Goal: Task Accomplishment & Management: Use online tool/utility

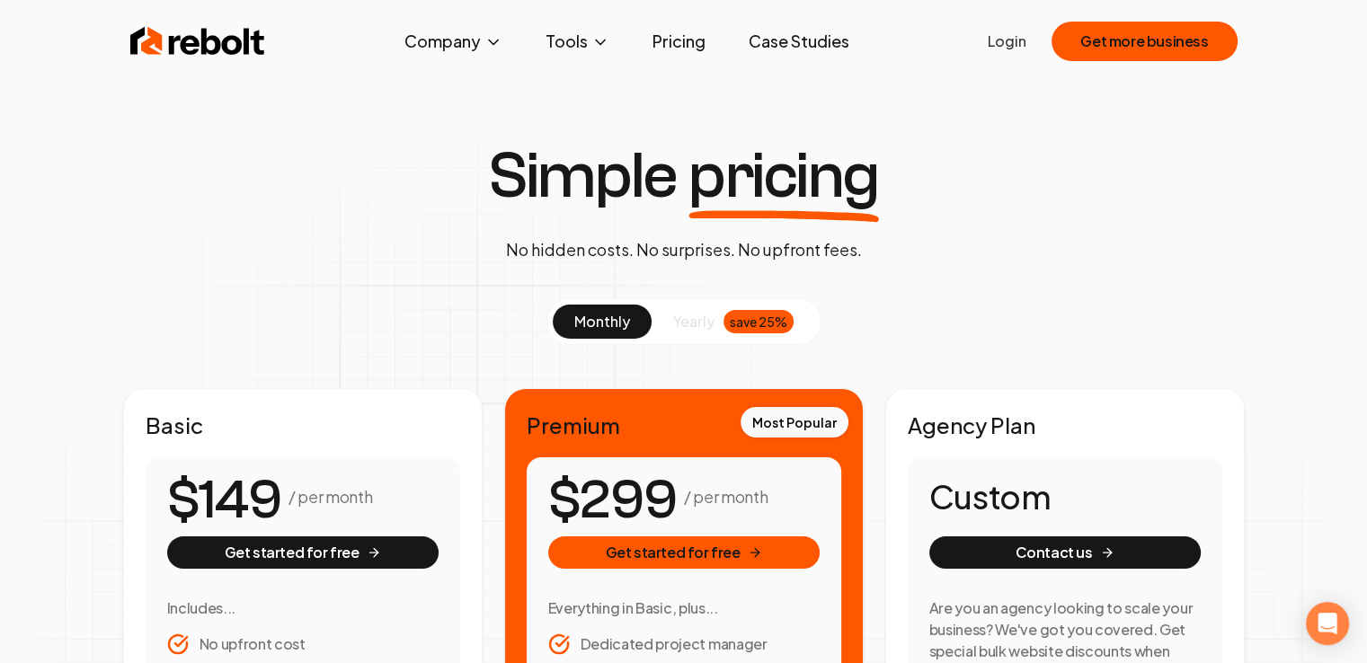
click at [759, 35] on link "Case Studies" at bounding box center [798, 41] width 129 height 36
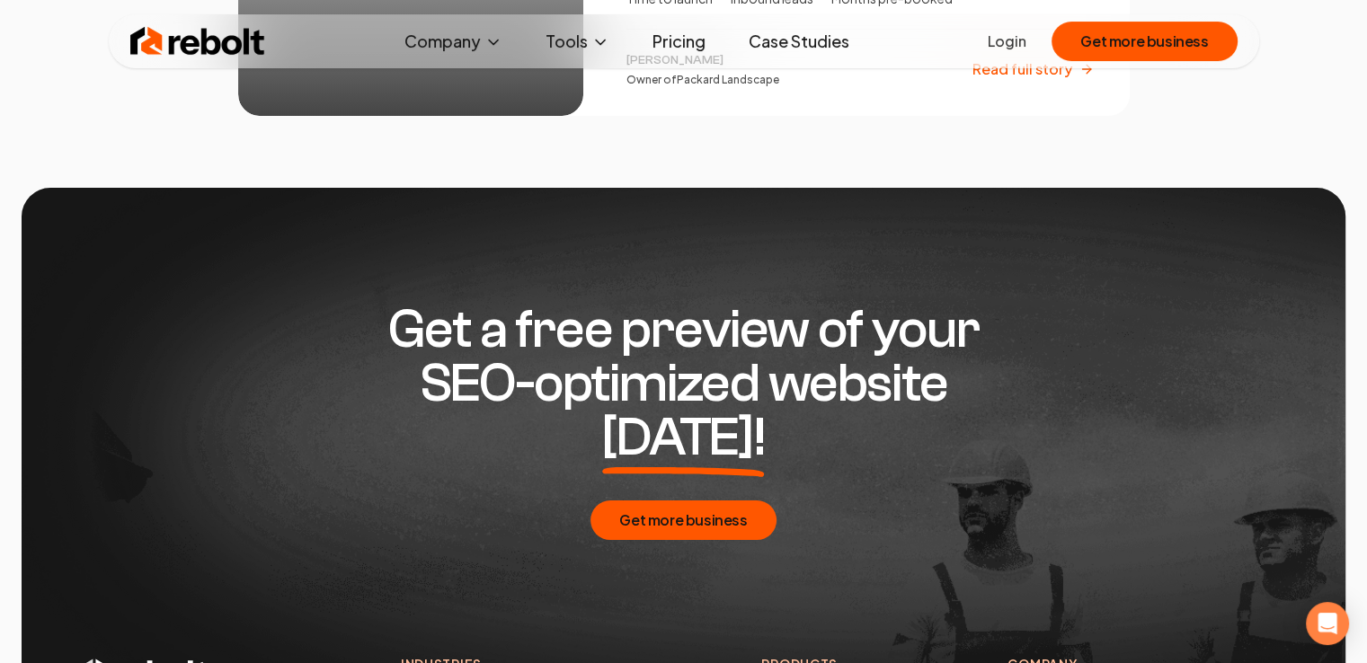
scroll to position [3776, 0]
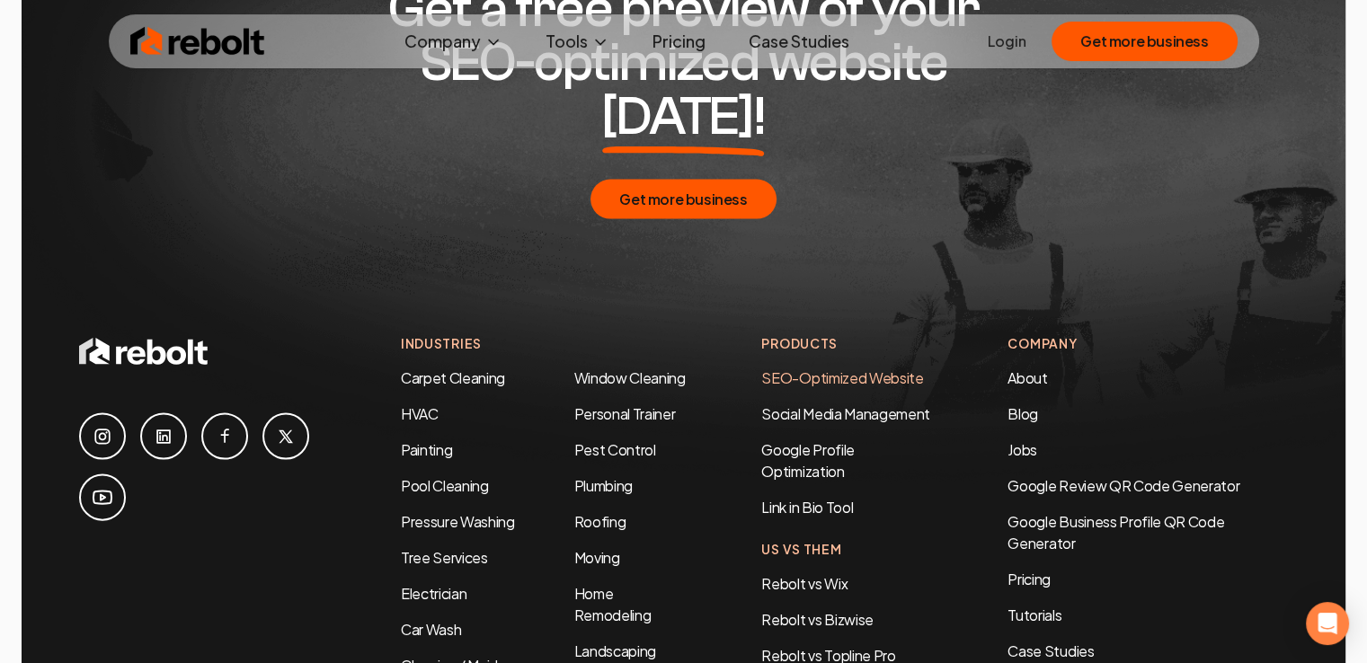
click at [770, 369] on link "SEO-Optimized Website" at bounding box center [842, 378] width 162 height 19
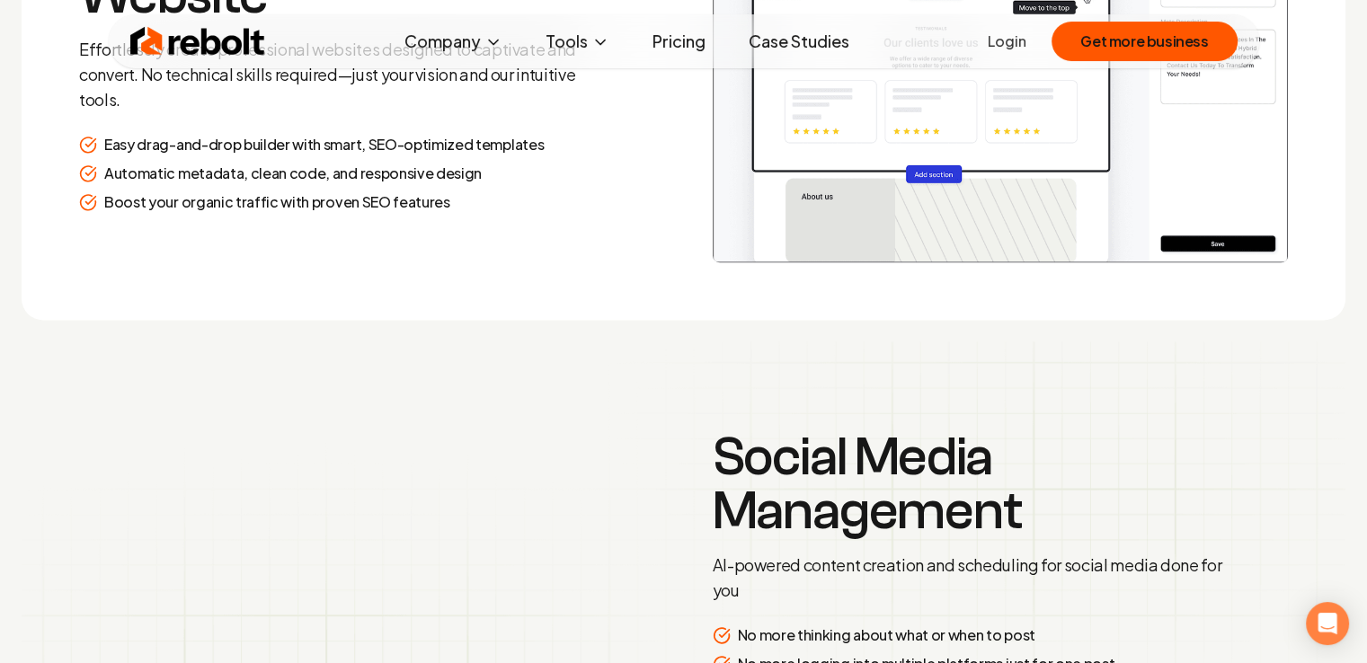
scroll to position [2939, 0]
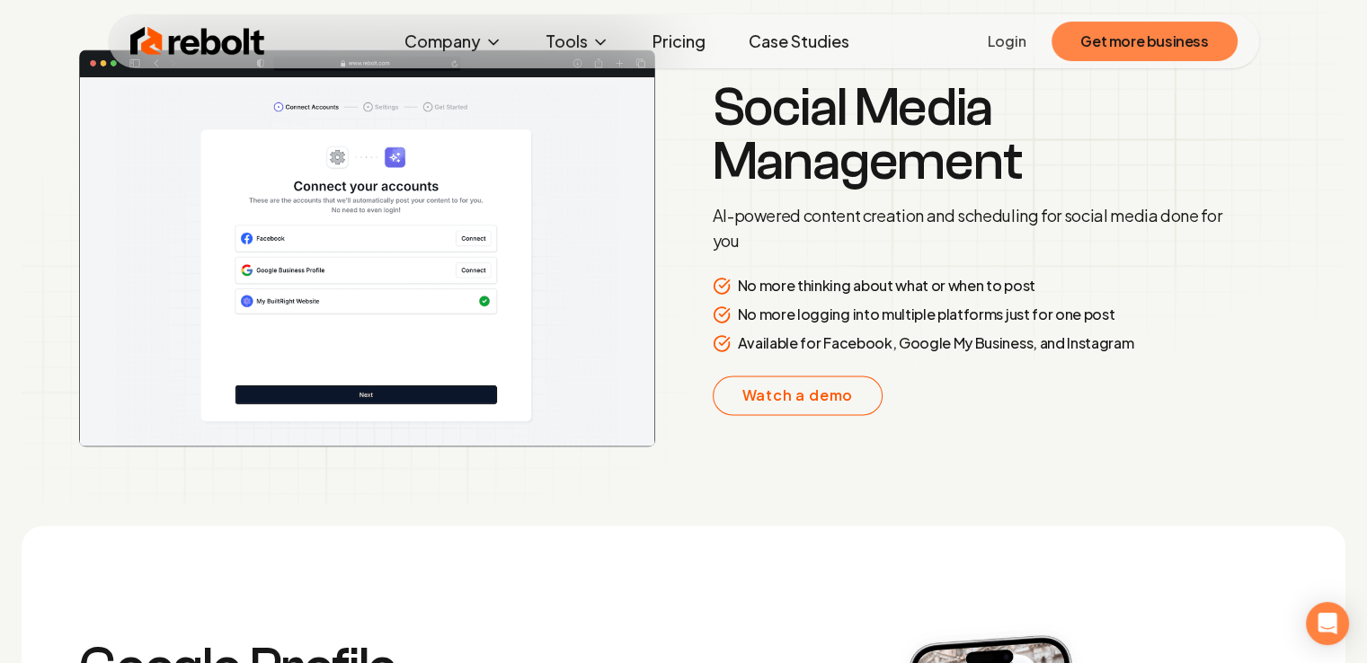
click at [1151, 45] on button "Get more business" at bounding box center [1144, 42] width 185 height 40
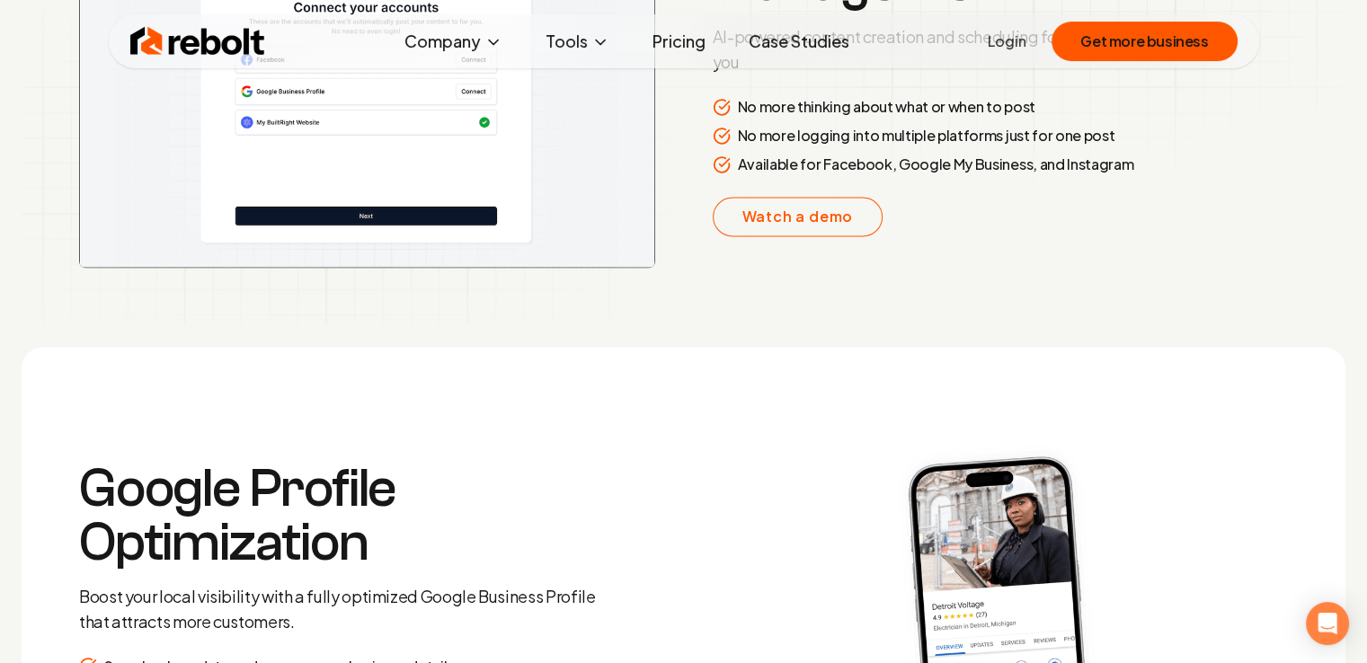
scroll to position [3118, 0]
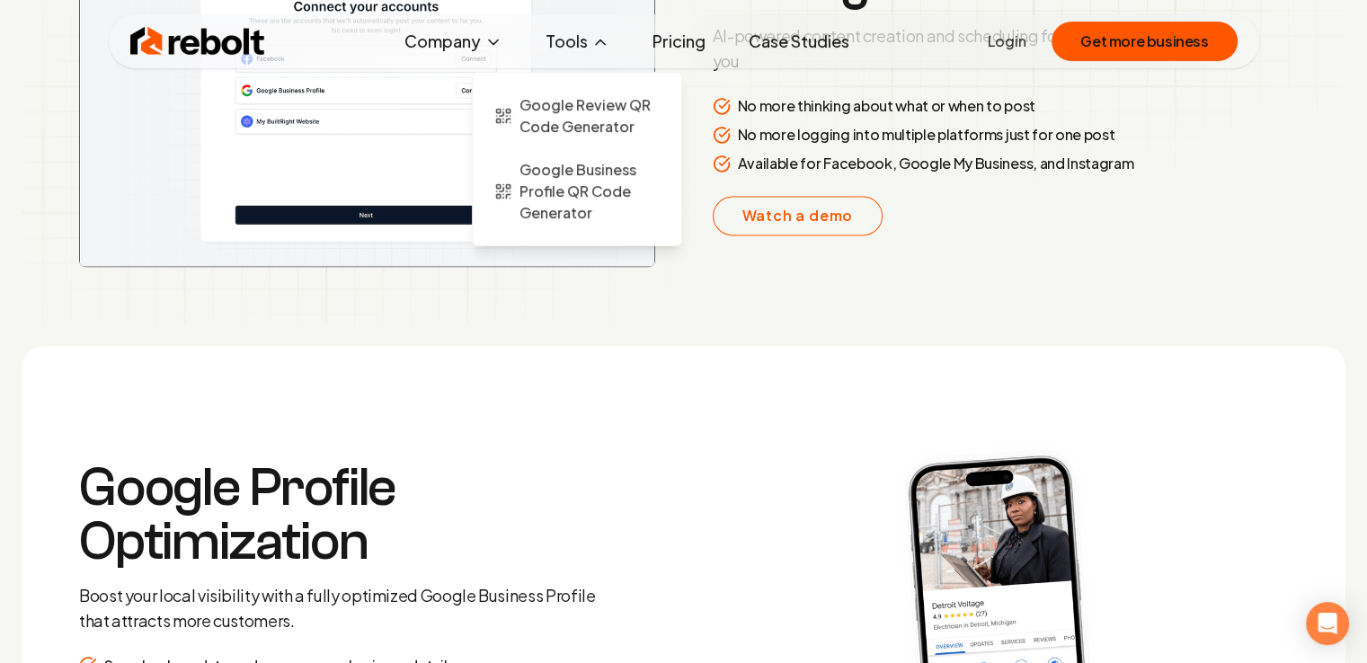
click at [592, 44] on icon at bounding box center [601, 42] width 18 height 18
click at [583, 192] on span "Google Business Profile QR Code Generator" at bounding box center [590, 191] width 140 height 65
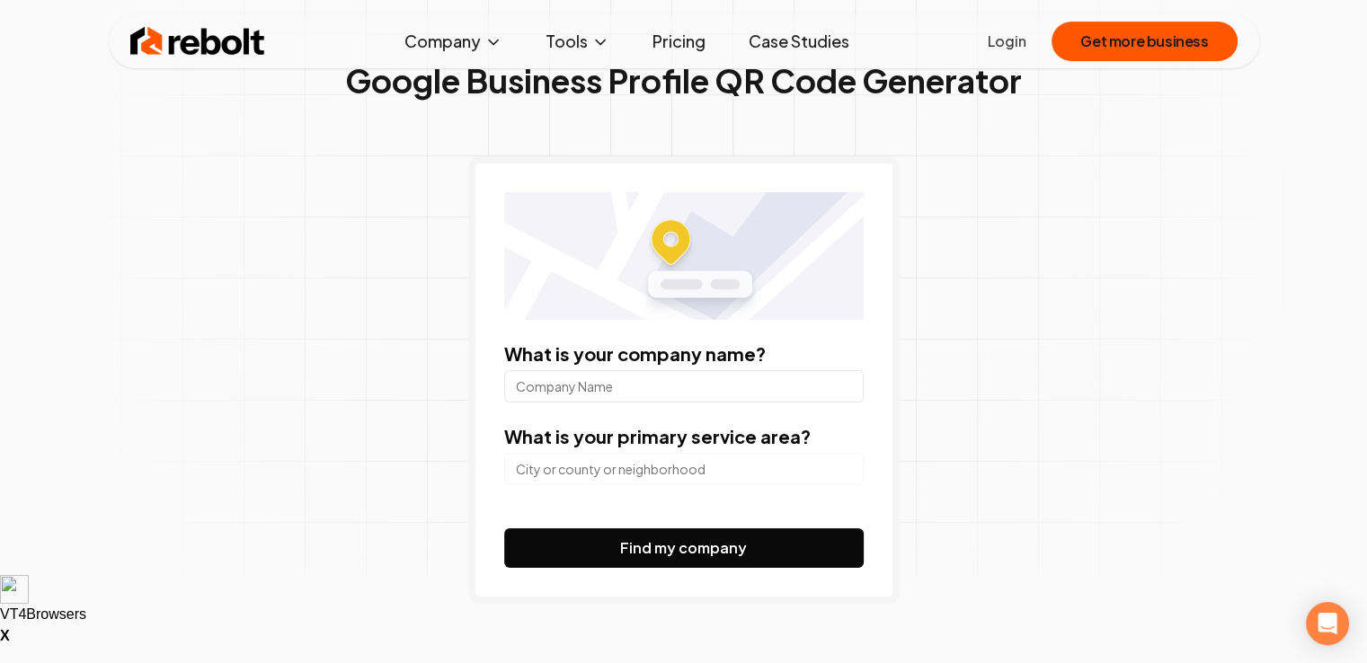
scroll to position [90, 0]
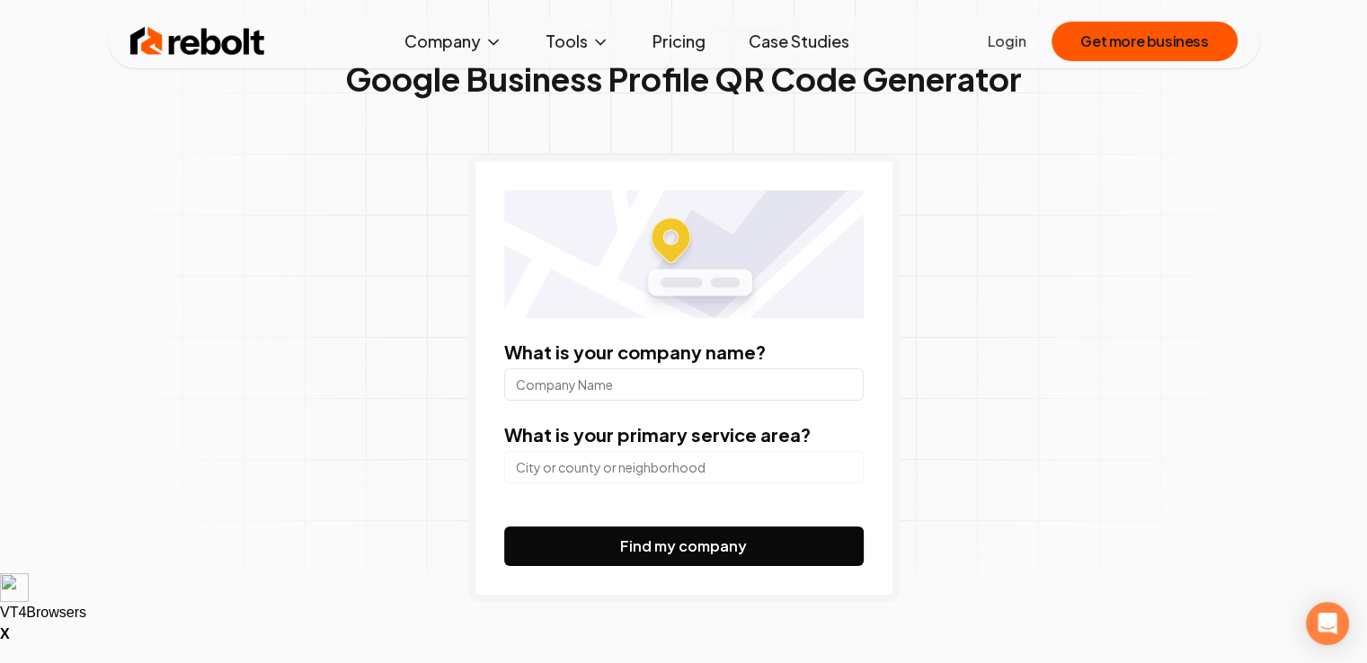
click at [665, 385] on input "What is your company name?" at bounding box center [684, 385] width 360 height 32
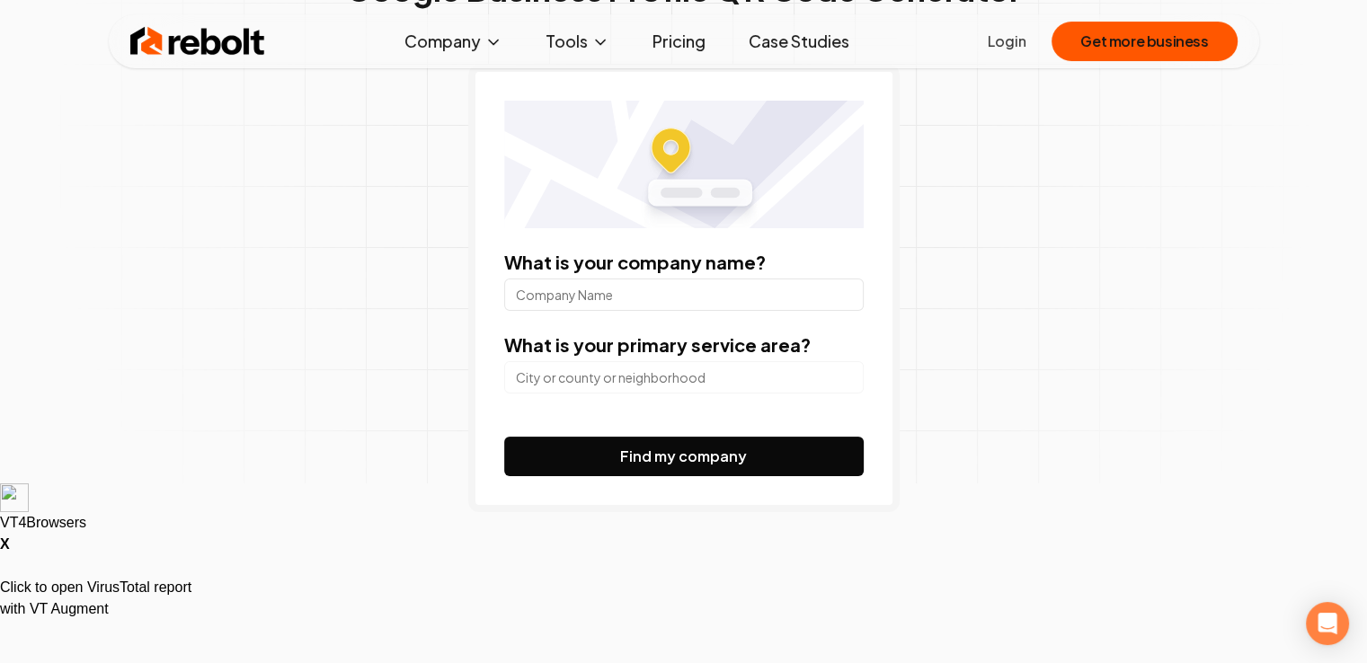
scroll to position [180, 0]
click at [616, 287] on input "What is your company name?" at bounding box center [684, 295] width 360 height 32
